Goal: Information Seeking & Learning: Learn about a topic

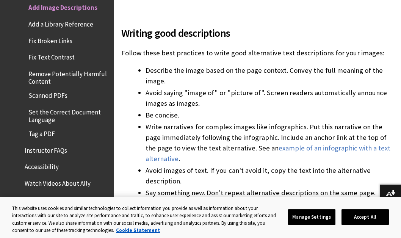
click at [350, 144] on link "example of an infographic with a text alternative" at bounding box center [268, 154] width 245 height 20
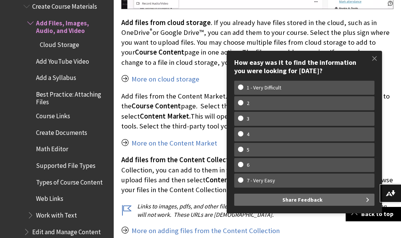
scroll to position [1494, 0]
click at [372, 60] on span at bounding box center [375, 58] width 16 height 16
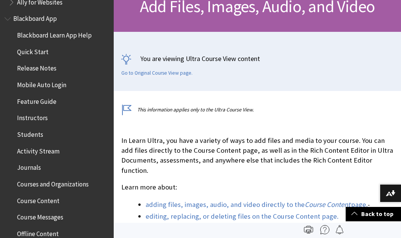
scroll to position [0, 0]
